Goal: Task Accomplishment & Management: Manage account settings

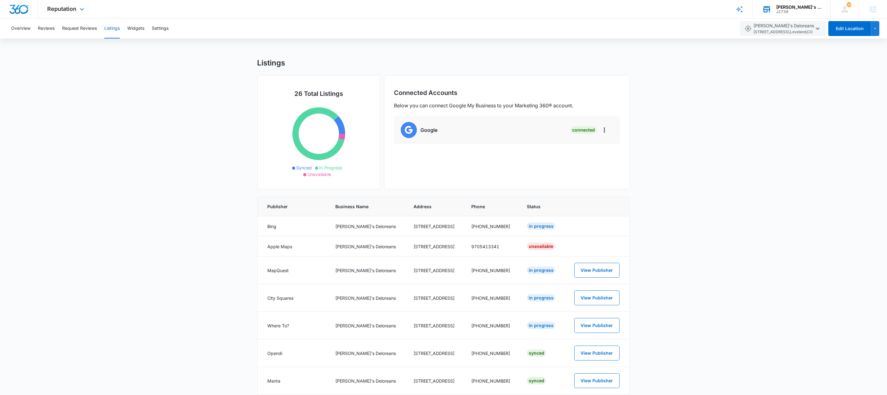
click at [779, 10] on div "J2739" at bounding box center [798, 12] width 45 height 4
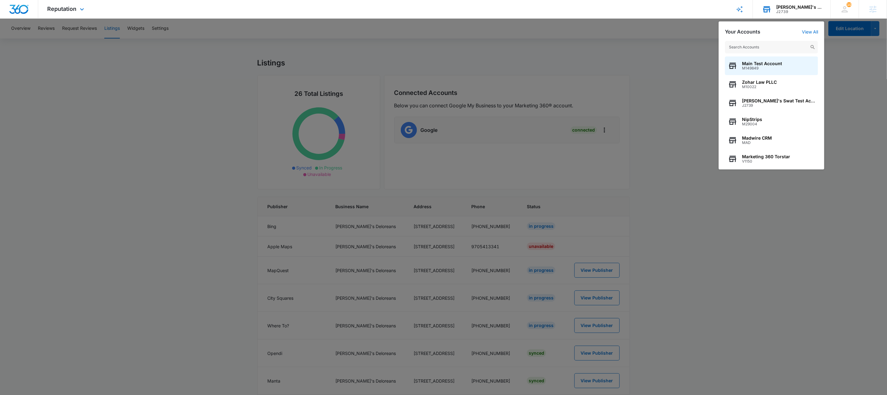
type input "A1AN43377862ec3a776593a-transactions-1757696705476.csv"
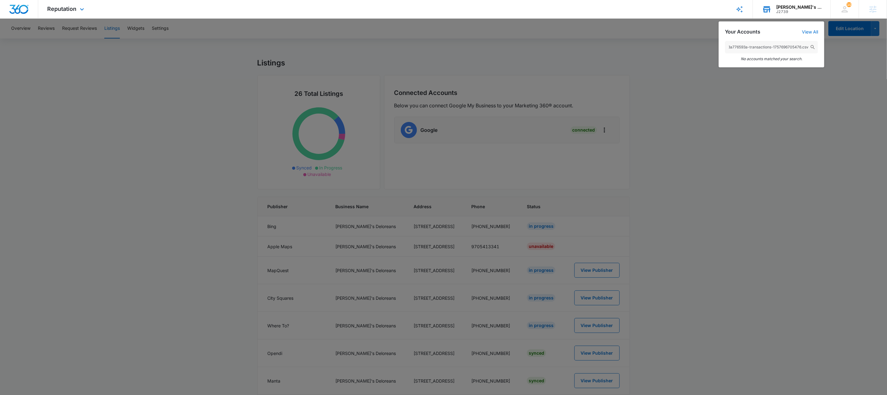
click at [800, 49] on input "A1AN43377862ec3a776593a-transactions-1757696705476.csv" at bounding box center [771, 47] width 93 height 12
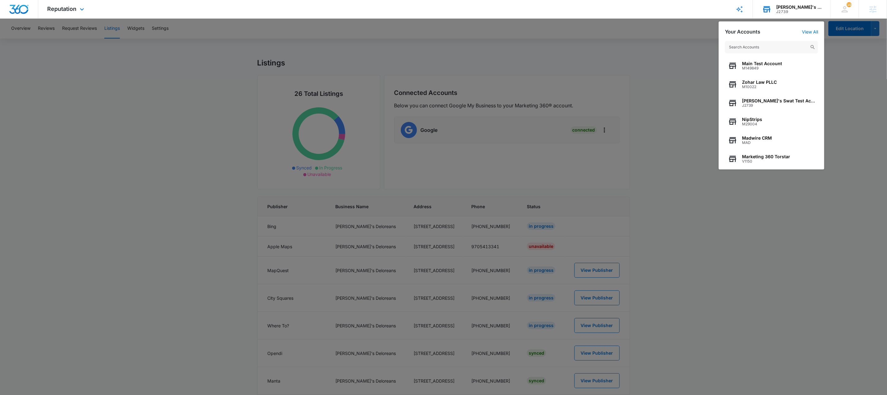
click at [763, 49] on input "text" at bounding box center [771, 47] width 93 height 12
click at [765, 49] on input "A1AN43377862ec3a776593a-transactions-1757696705476.csv" at bounding box center [771, 47] width 93 height 12
paste input "M334328"
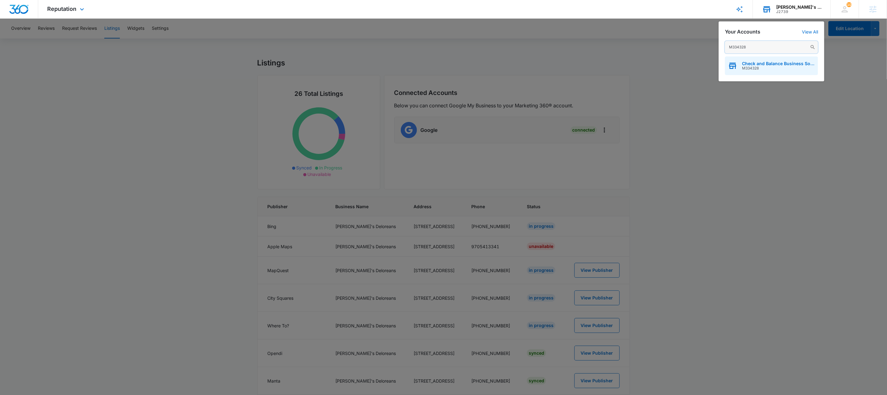
type input "M334328"
click at [767, 71] on div "Check and Balance Business Solutions LLC M334328" at bounding box center [771, 66] width 93 height 19
click at [760, 65] on span "Check and Balance Business Solutions LLC" at bounding box center [778, 63] width 73 height 5
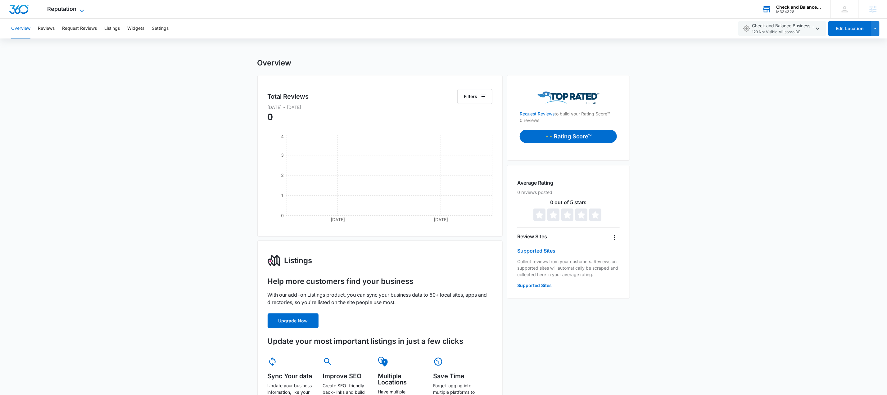
click at [79, 10] on icon at bounding box center [81, 10] width 7 height 7
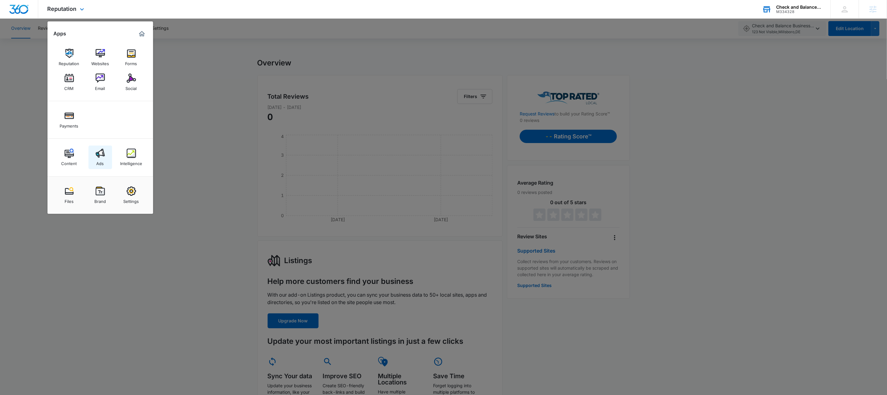
click at [104, 159] on div "Ads" at bounding box center [100, 162] width 7 height 8
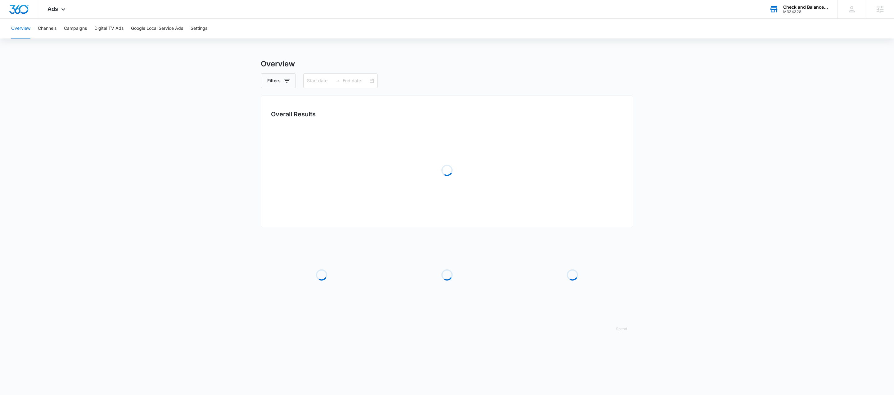
type input "[DATE]"
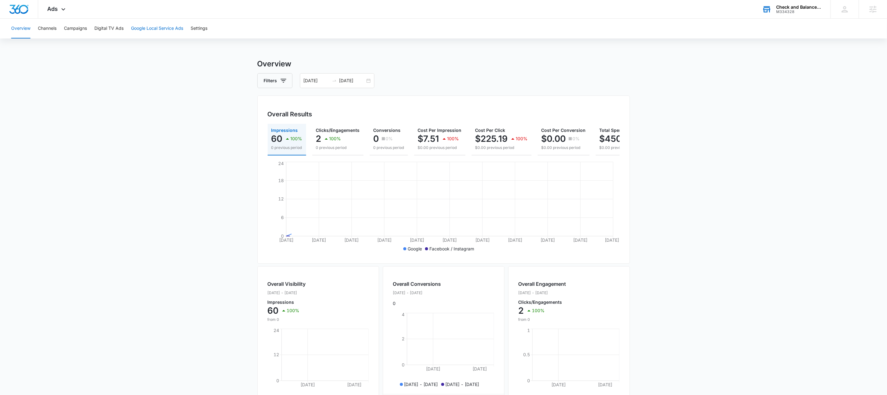
click at [176, 33] on button "Google Local Service Ads" at bounding box center [157, 29] width 52 height 20
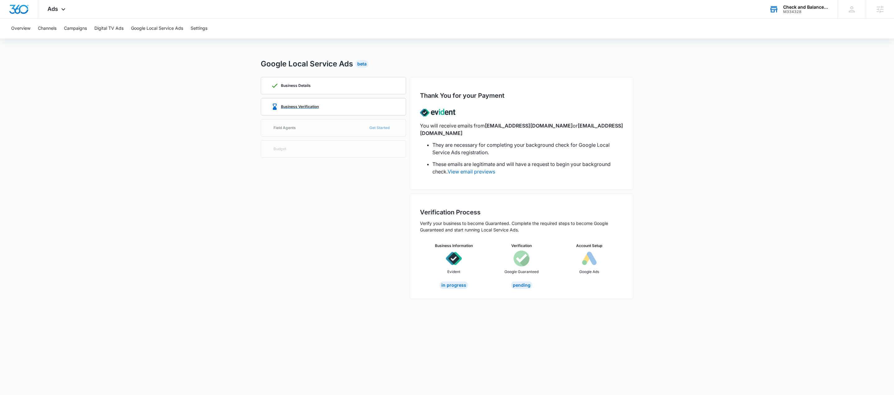
click at [288, 101] on div "Business Verification" at bounding box center [333, 106] width 125 height 17
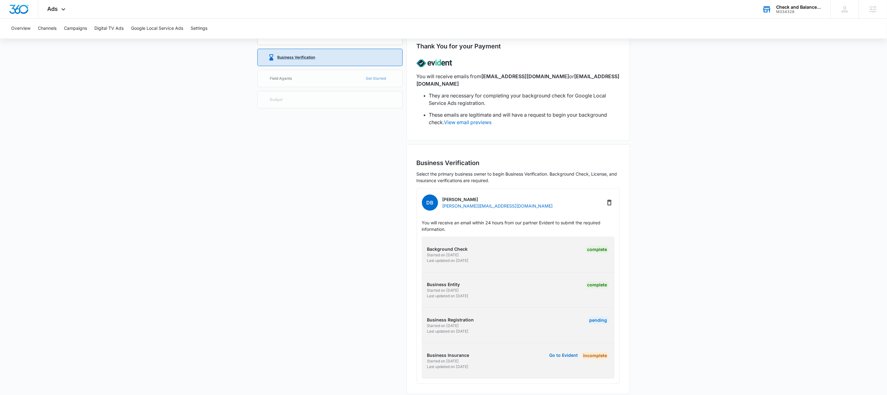
scroll to position [50, 0]
click at [563, 353] on button "Go to Evident" at bounding box center [564, 355] width 29 height 4
click at [790, 10] on div "M334328" at bounding box center [798, 12] width 45 height 4
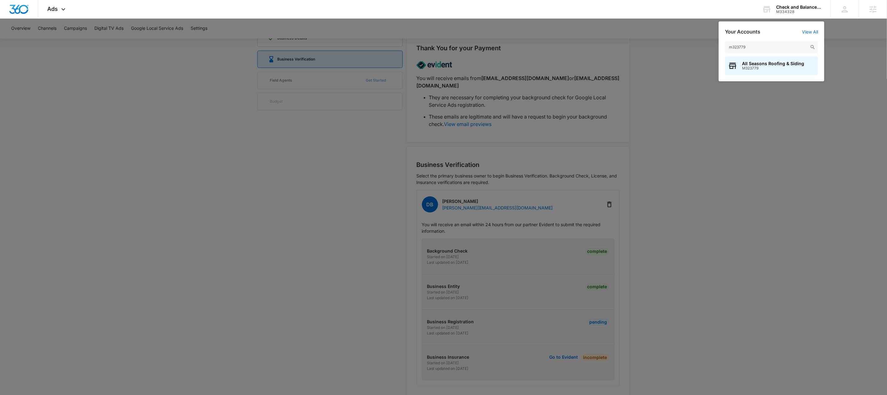
type input "m323779"
click at [769, 70] on span "M323779" at bounding box center [773, 68] width 62 height 4
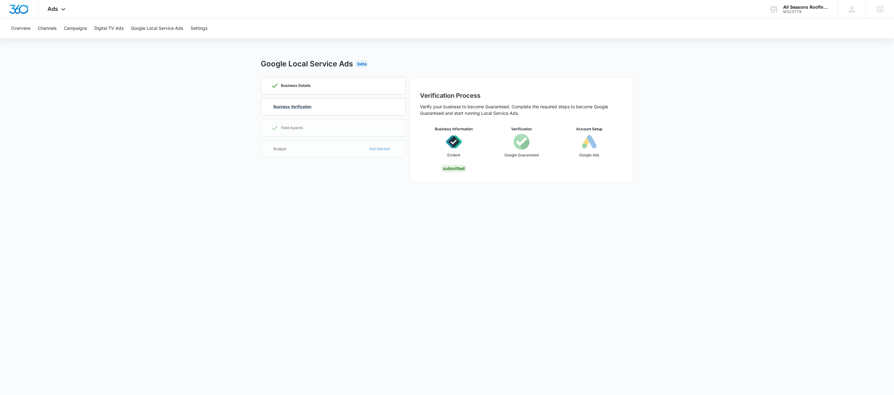
click at [306, 106] on p "Business Verification" at bounding box center [293, 107] width 38 height 4
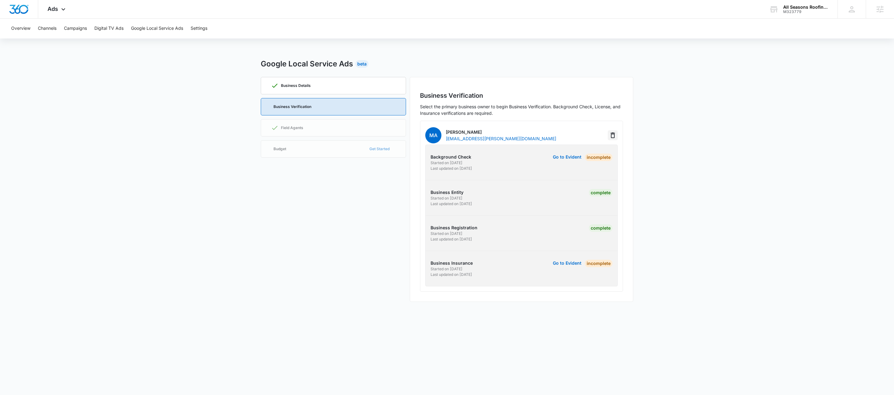
click at [613, 136] on icon "Delete" at bounding box center [612, 135] width 7 height 7
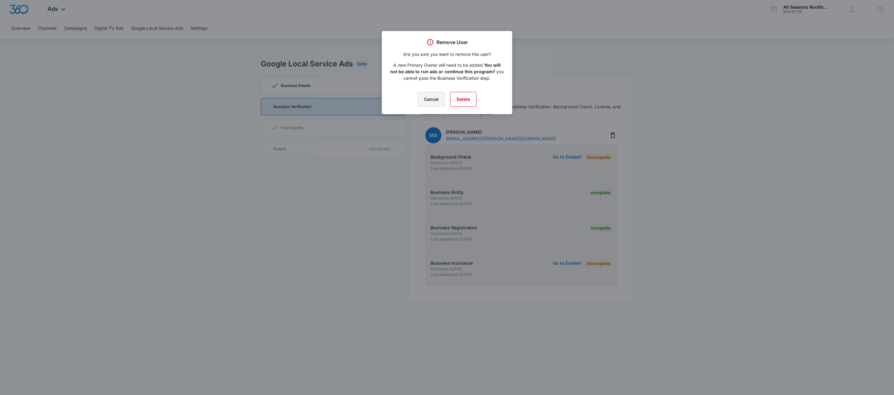
click at [437, 101] on button "Cancel" at bounding box center [432, 99] width 28 height 15
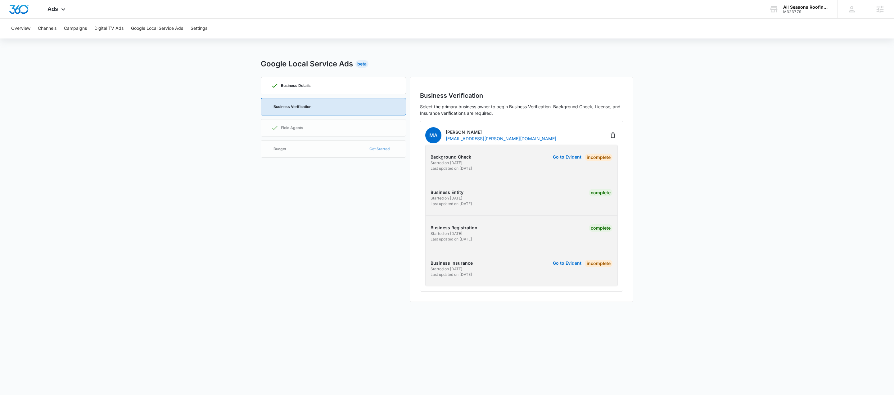
click at [342, 135] on div "Business Details Business Verification Field Agents Budget Get Started" at bounding box center [333, 189] width 145 height 225
click at [306, 132] on div "Business Details Business Verification Field Agents Budget Get Started" at bounding box center [333, 189] width 145 height 225
drag, startPoint x: 322, startPoint y: 144, endPoint x: 323, endPoint y: 122, distance: 21.8
click at [322, 143] on div "Business Details Business Verification Field Agents Budget Get Started" at bounding box center [333, 189] width 145 height 225
click at [325, 106] on div "Business Verification" at bounding box center [333, 106] width 125 height 17
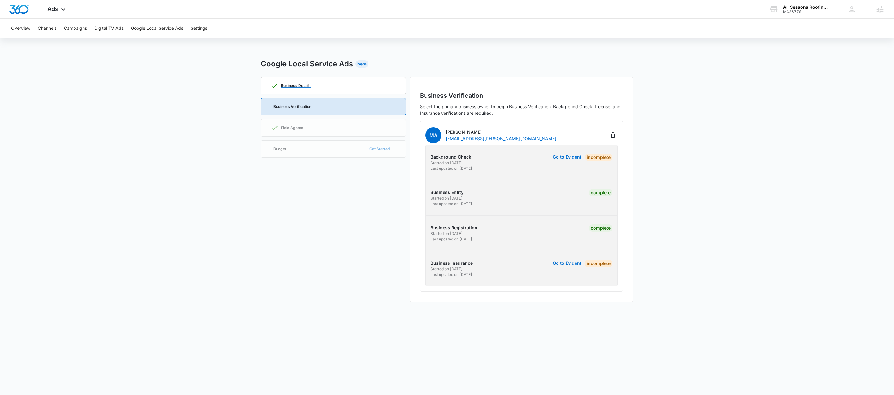
click at [331, 90] on div "Business Details" at bounding box center [333, 85] width 125 height 17
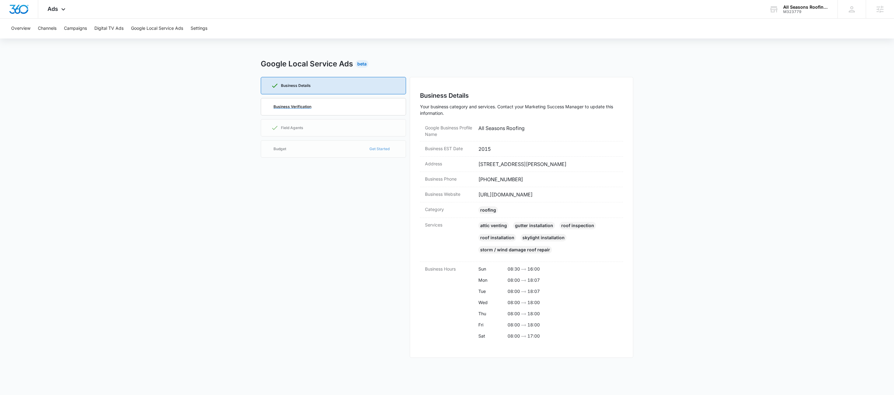
click at [328, 102] on div "Business Verification" at bounding box center [333, 106] width 125 height 17
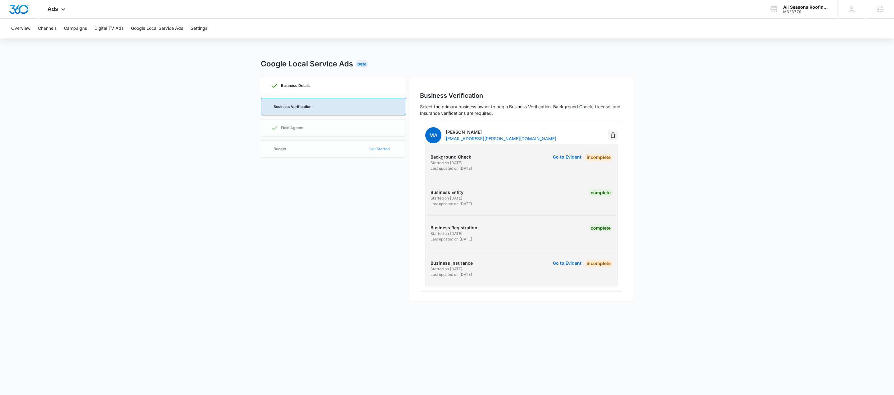
click at [615, 134] on icon "Delete" at bounding box center [612, 135] width 7 height 7
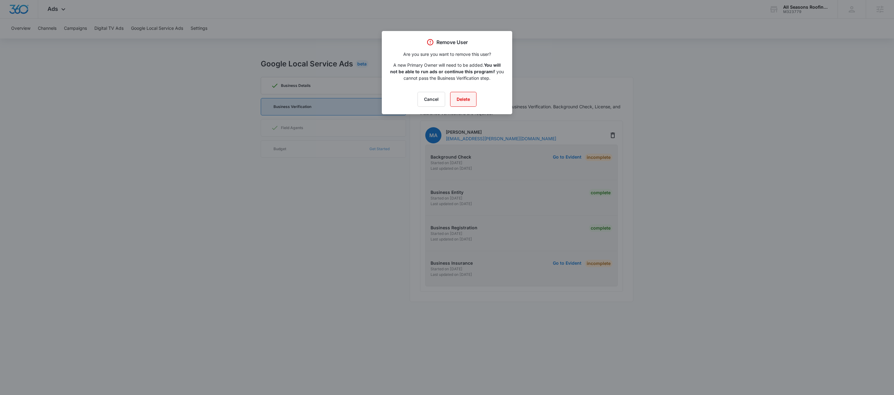
click at [467, 102] on button "Delete" at bounding box center [463, 99] width 26 height 15
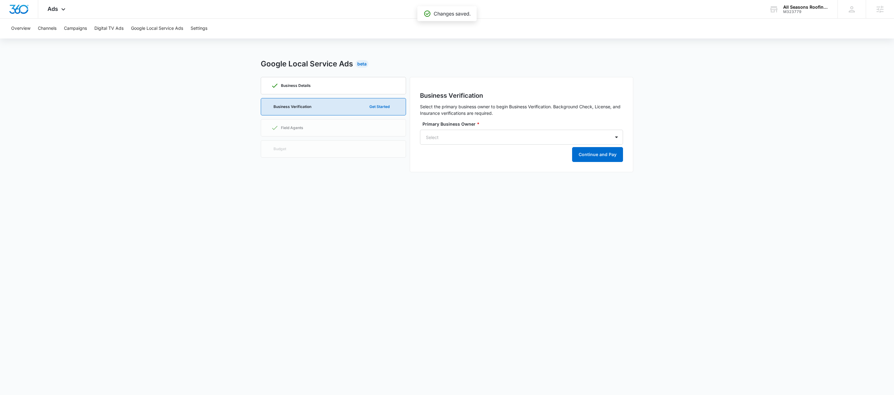
click at [297, 130] on div "Business Details Business Verification Get Started Field Agents Budget" at bounding box center [333, 124] width 145 height 95
drag, startPoint x: 315, startPoint y: 143, endPoint x: 339, endPoint y: 130, distance: 27.5
click at [315, 143] on div "Business Details Business Verification Get Started Field Agents Budget" at bounding box center [333, 124] width 145 height 95
click at [472, 134] on div at bounding box center [514, 138] width 176 height 8
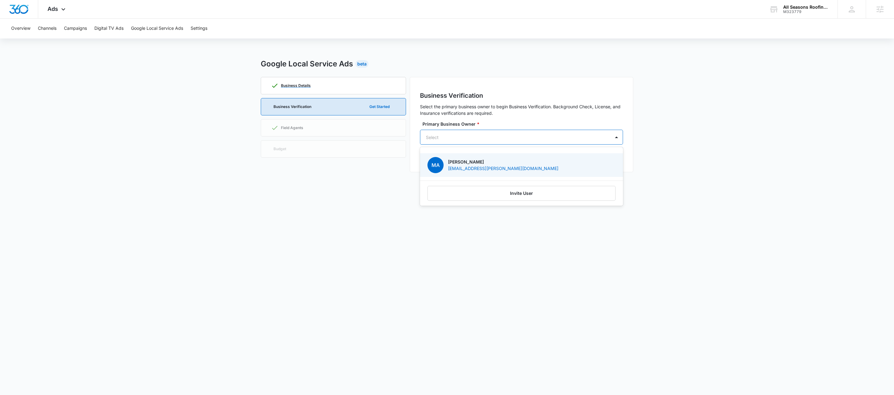
click at [324, 89] on div "Business Details" at bounding box center [333, 85] width 125 height 17
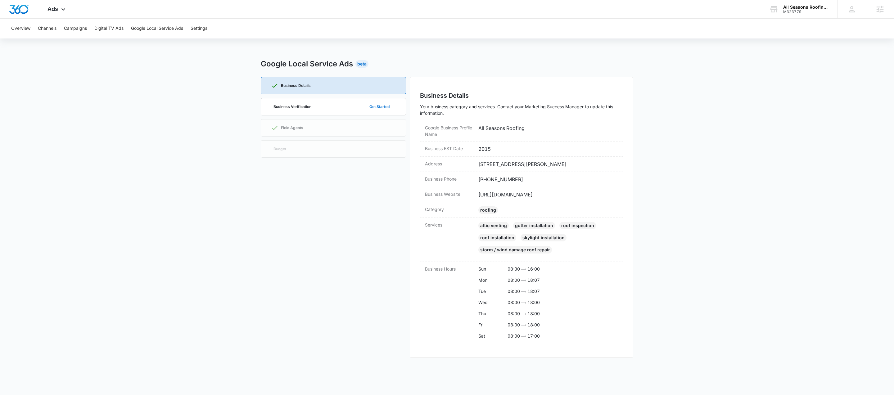
click at [363, 103] on button "Get Started" at bounding box center [379, 106] width 33 height 15
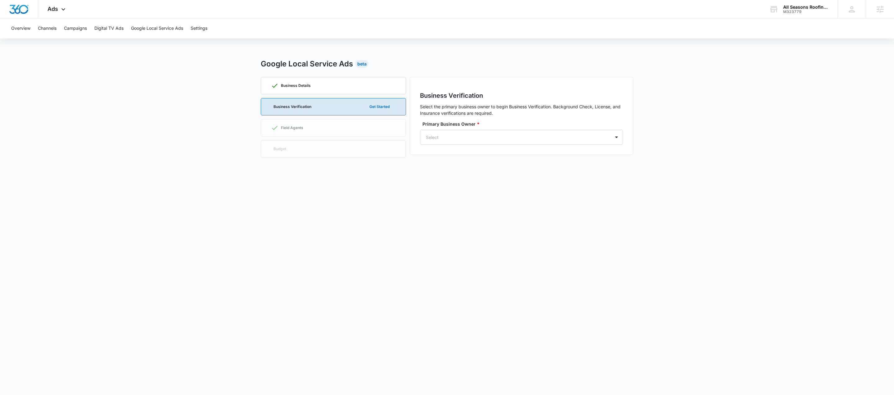
click at [298, 125] on div "Business Details Business Verification Get Started Field Agents Budget" at bounding box center [333, 119] width 145 height 84
click at [296, 128] on div "Business Details Business Verification Get Started Field Agents Budget" at bounding box center [333, 119] width 145 height 84
drag, startPoint x: 295, startPoint y: 127, endPoint x: 293, endPoint y: 143, distance: 16.3
click at [296, 129] on div "Business Details Business Verification Get Started Field Agents Budget" at bounding box center [333, 119] width 145 height 84
click at [292, 148] on div "Business Details Business Verification Get Started Field Agents Budget" at bounding box center [333, 119] width 145 height 84
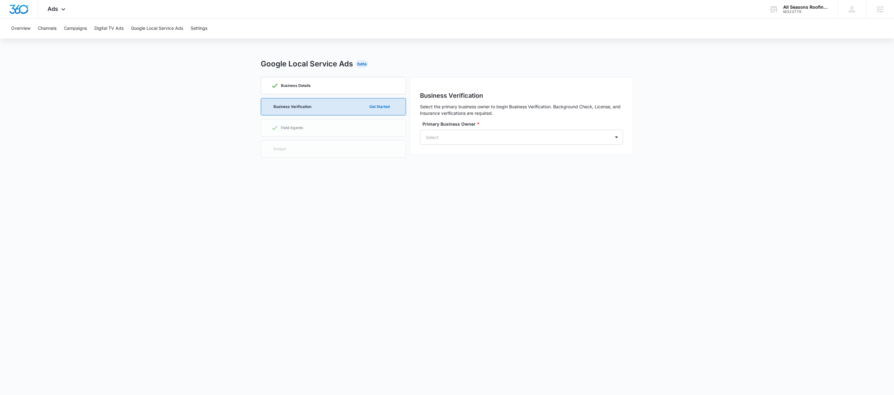
click at [292, 148] on div "Business Details Business Verification Get Started Field Agents Budget" at bounding box center [333, 119] width 145 height 84
click at [293, 86] on p "Business Details" at bounding box center [296, 86] width 30 height 4
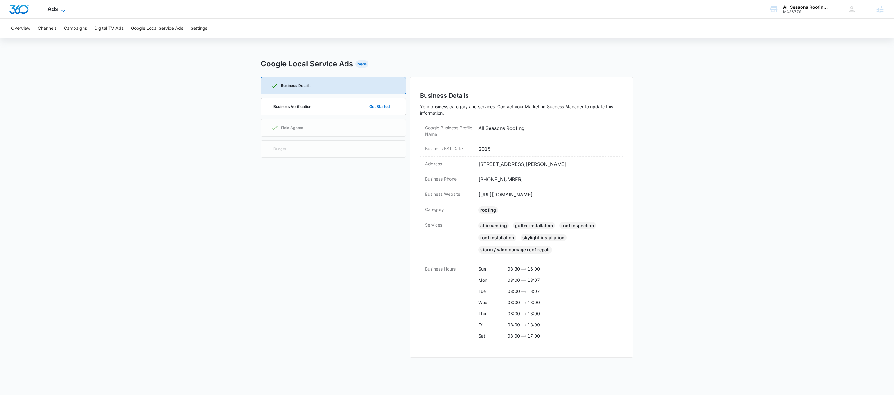
click at [62, 10] on icon at bounding box center [63, 11] width 4 height 2
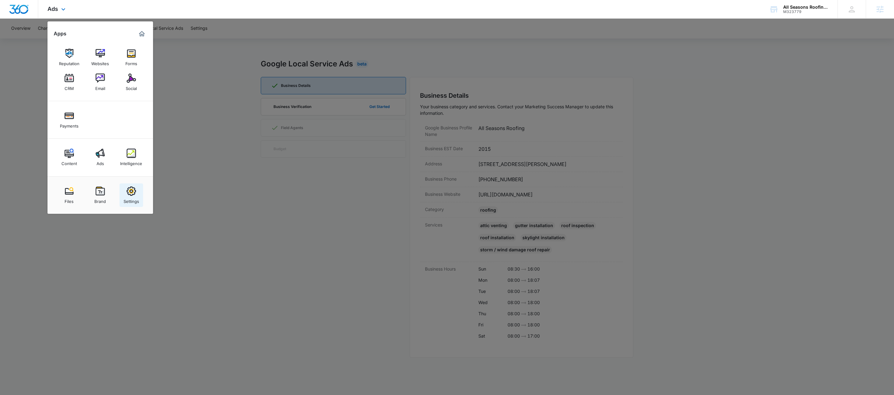
click at [129, 197] on div "Settings" at bounding box center [132, 200] width 16 height 8
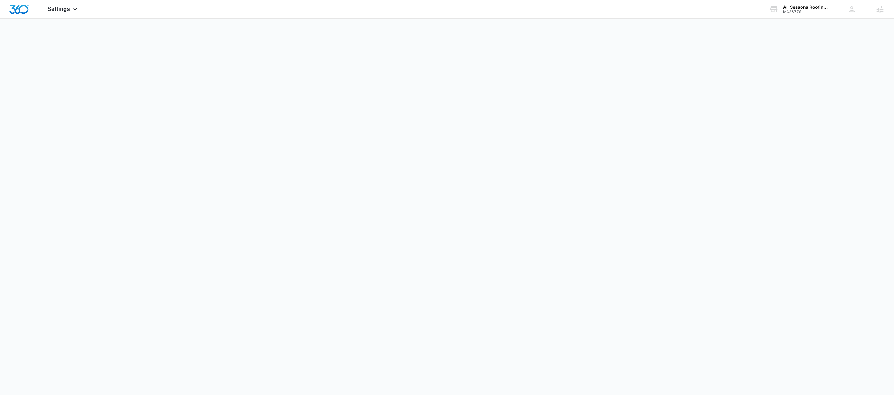
select select "4"
select select "US"
select select "America/New_York"
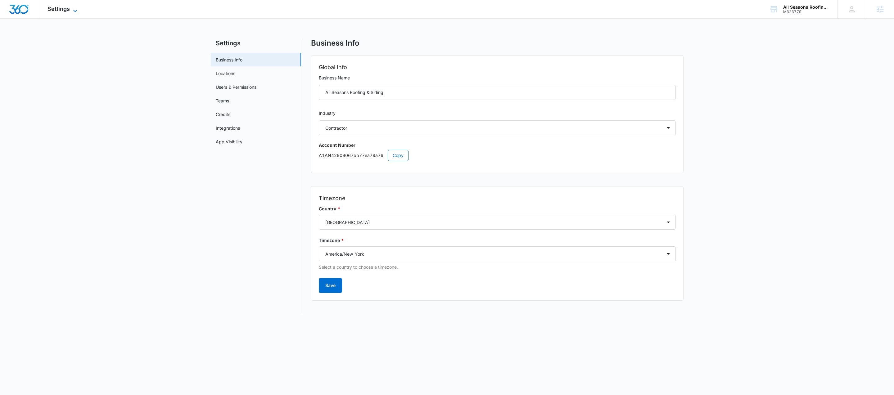
drag, startPoint x: 64, startPoint y: 6, endPoint x: 69, endPoint y: 10, distance: 6.0
click at [64, 6] on span "Settings" at bounding box center [59, 9] width 22 height 7
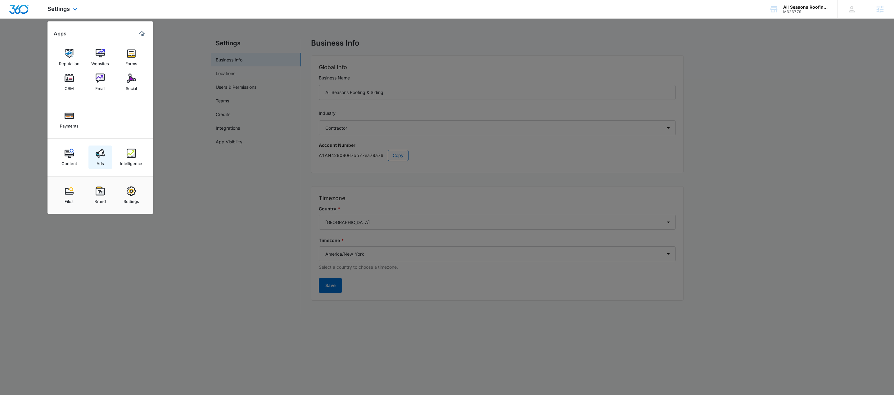
drag, startPoint x: 109, startPoint y: 170, endPoint x: 108, endPoint y: 166, distance: 4.1
click at [109, 169] on div "Content Ads Intelligence" at bounding box center [101, 158] width 106 height 38
click at [103, 154] on img at bounding box center [100, 153] width 9 height 9
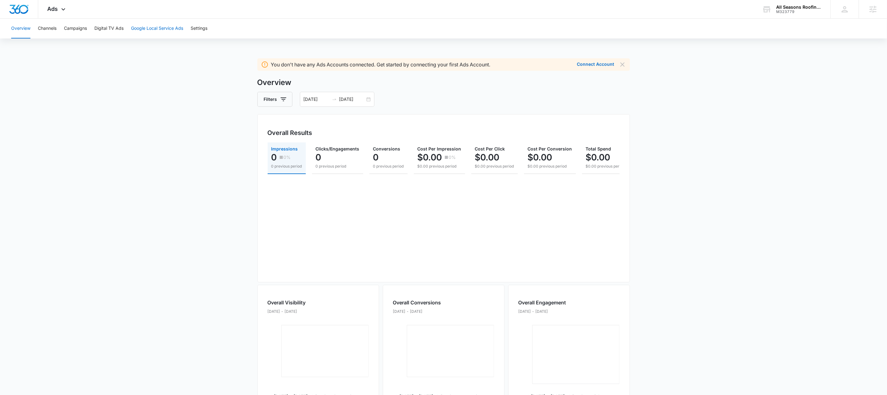
click at [170, 31] on button "Google Local Service Ads" at bounding box center [157, 29] width 52 height 20
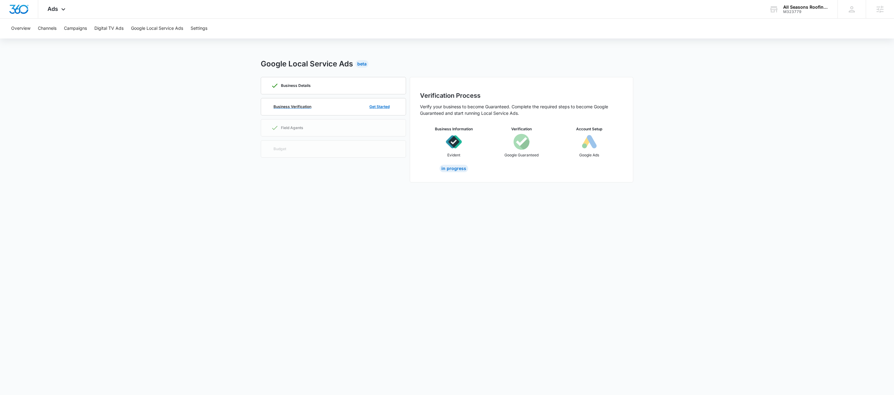
click at [305, 106] on p "Business Verification" at bounding box center [293, 107] width 38 height 4
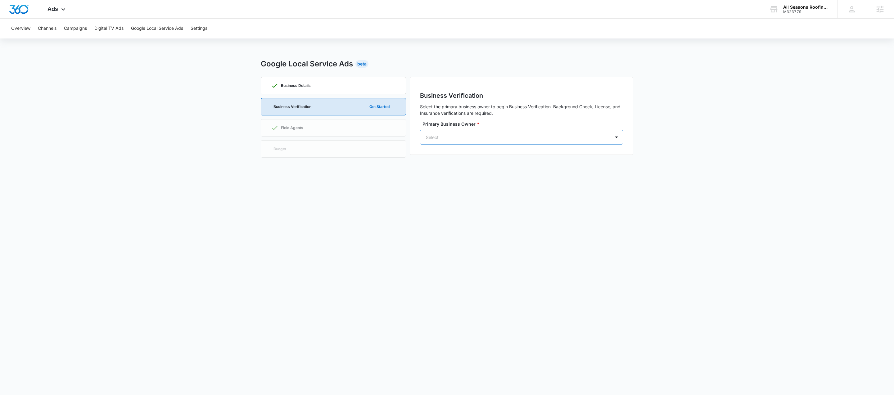
click at [484, 136] on div at bounding box center [514, 138] width 176 height 8
click at [54, 10] on span "Ads" at bounding box center [53, 9] width 11 height 7
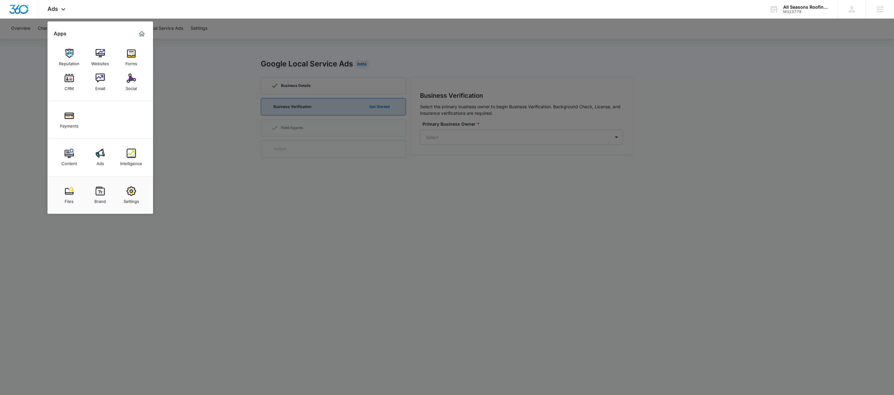
click at [131, 192] on img at bounding box center [131, 191] width 9 height 9
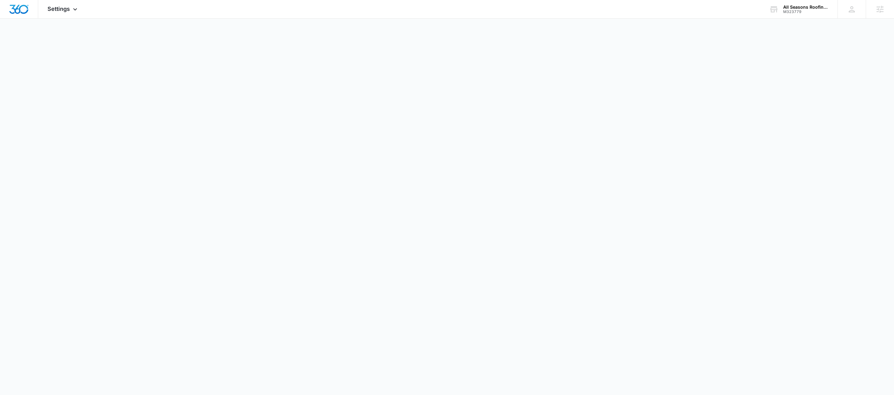
select select "4"
select select "US"
select select "America/New_York"
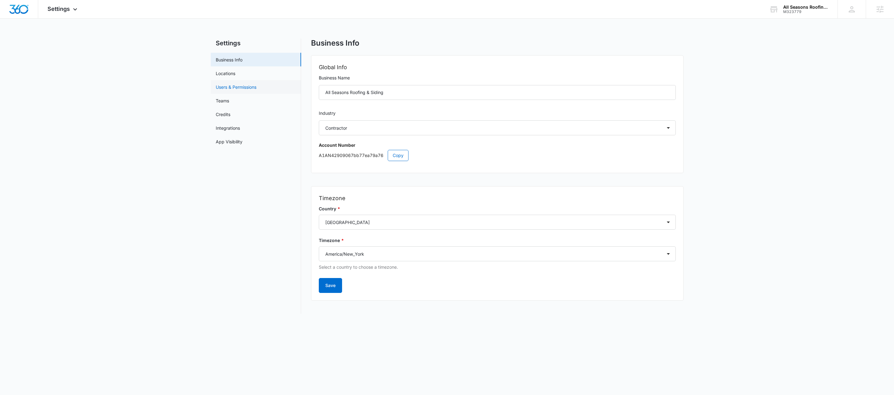
click at [239, 88] on link "Users & Permissions" at bounding box center [236, 87] width 41 height 7
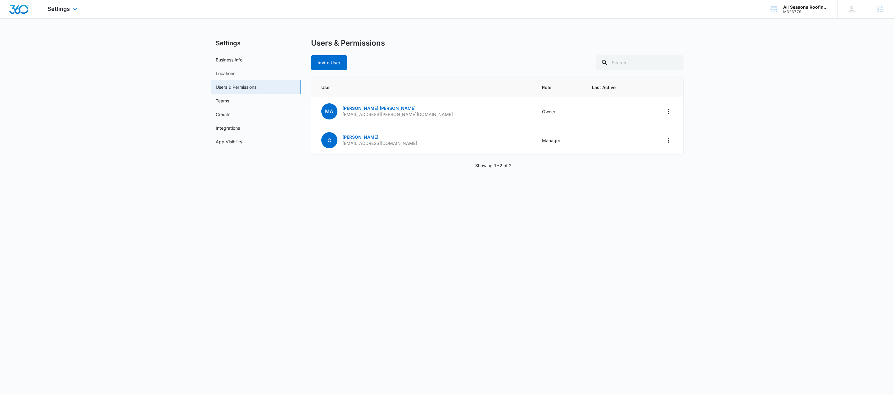
click at [68, 14] on div "Settings Apps Reputation Websites Forms CRM Email Social Payments Content Ads I…" at bounding box center [63, 9] width 50 height 18
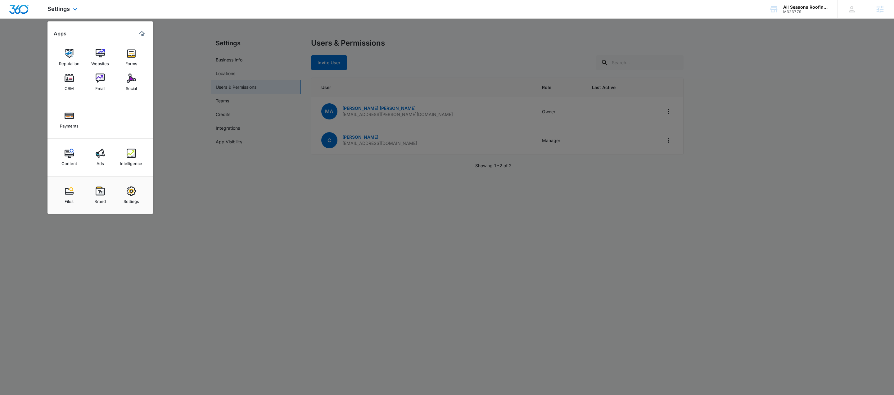
click at [105, 176] on div "Files Brand Settings" at bounding box center [101, 195] width 106 height 38
click at [102, 156] on img at bounding box center [100, 153] width 9 height 9
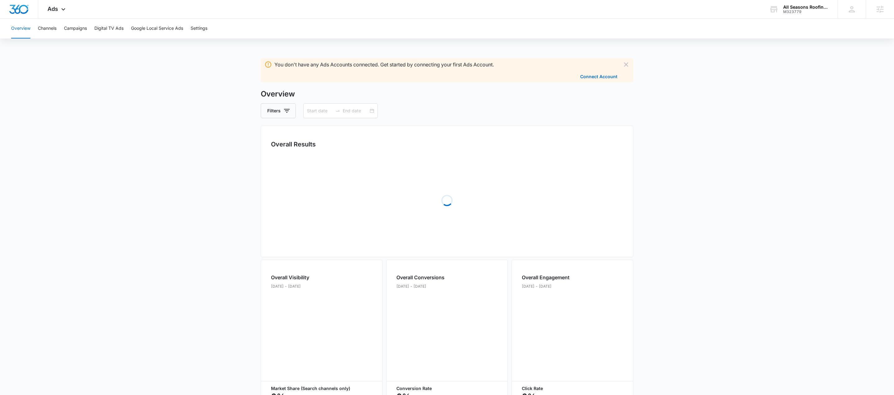
type input "[DATE]"
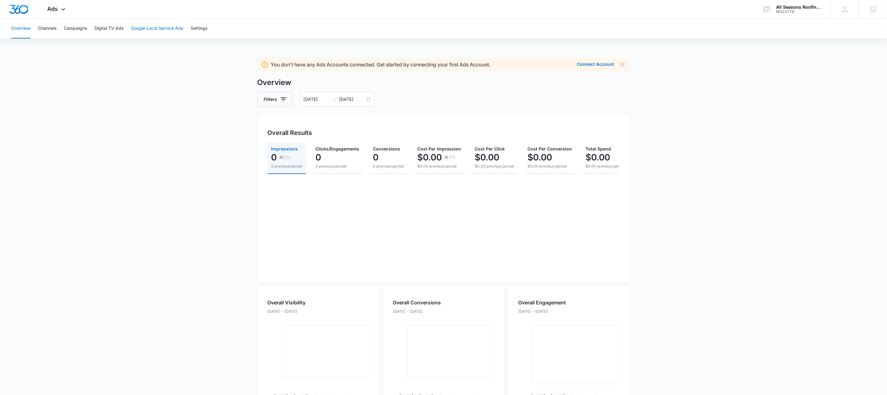
click at [169, 29] on button "Google Local Service Ads" at bounding box center [157, 29] width 52 height 20
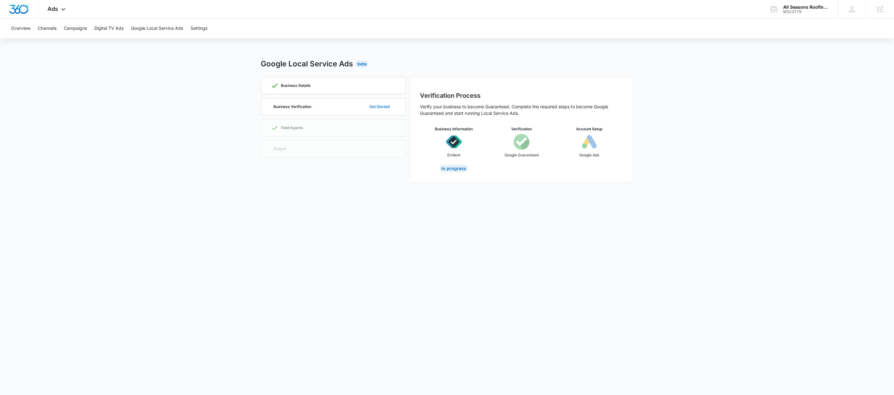
click at [370, 112] on button "Get Started" at bounding box center [379, 106] width 33 height 15
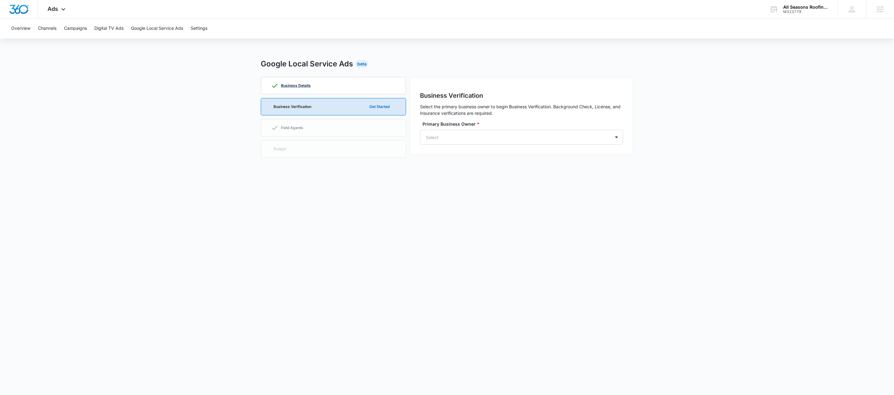
click at [356, 82] on div "Business Details" at bounding box center [333, 85] width 125 height 17
